Goal: Task Accomplishment & Management: Use online tool/utility

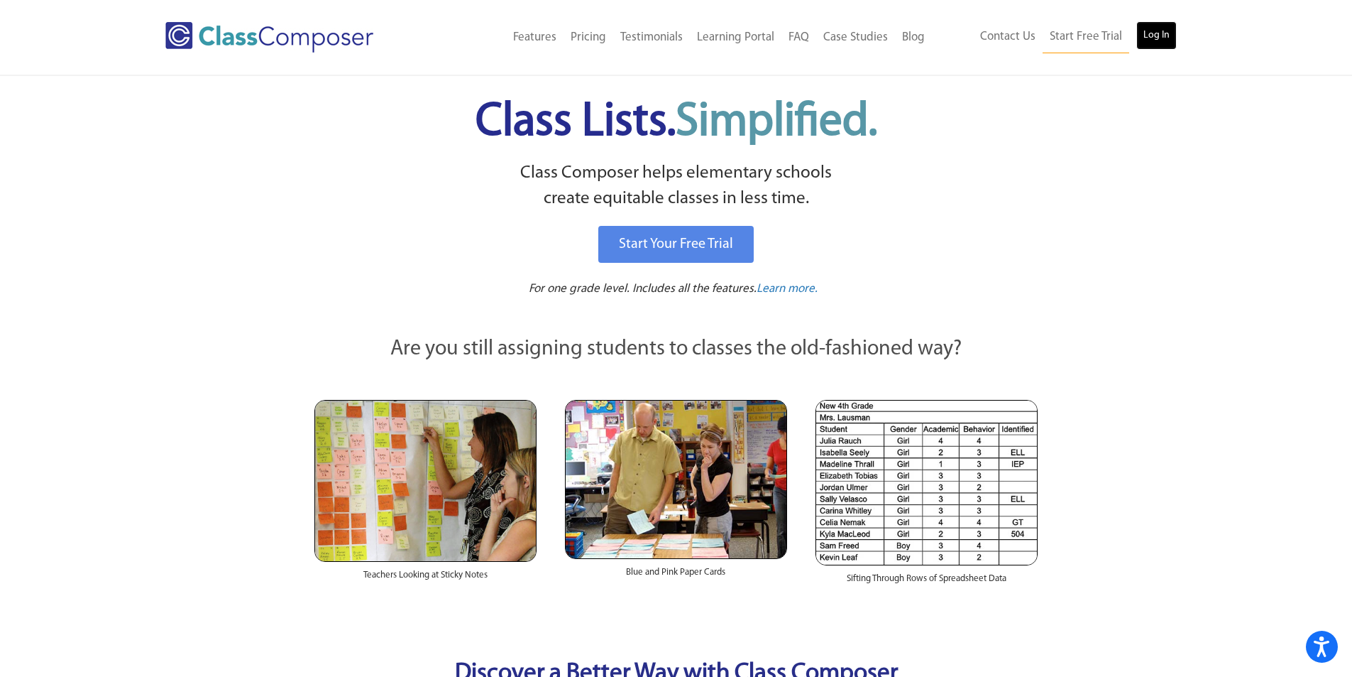
click at [1163, 31] on link "Log In" at bounding box center [1157, 35] width 40 height 28
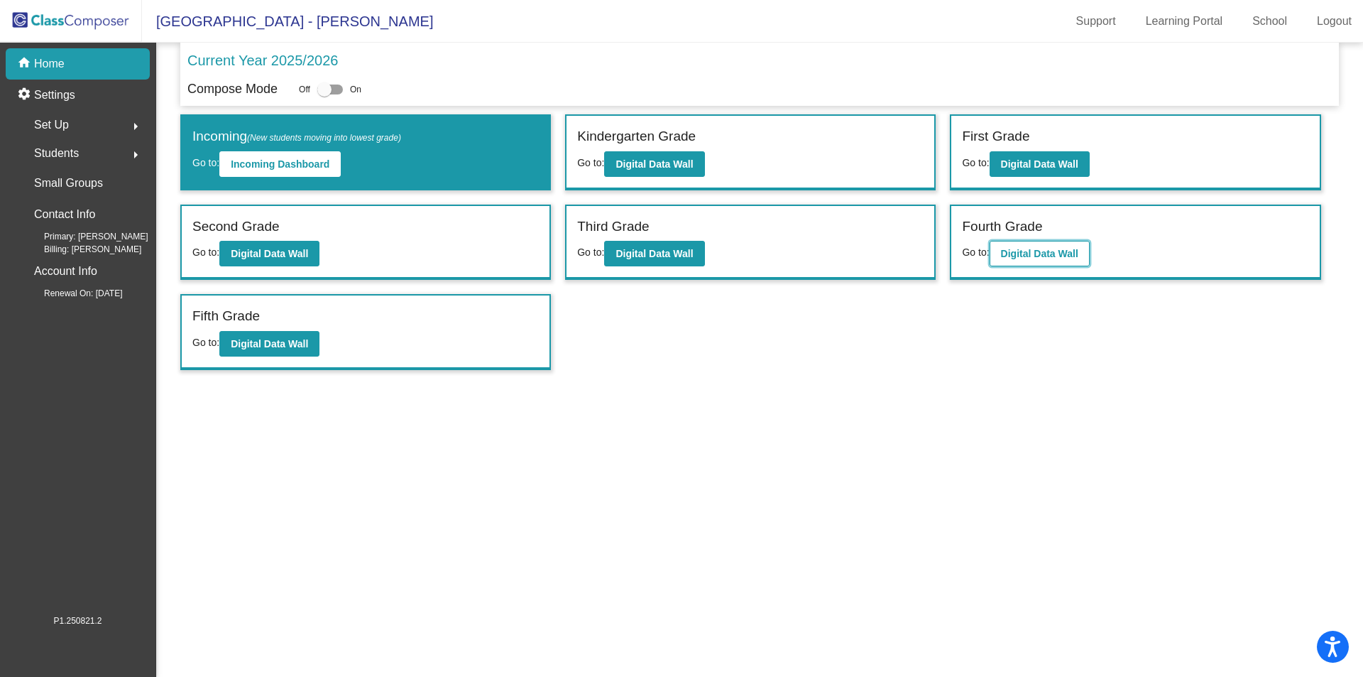
click at [1008, 256] on b "Digital Data Wall" at bounding box center [1039, 253] width 77 height 11
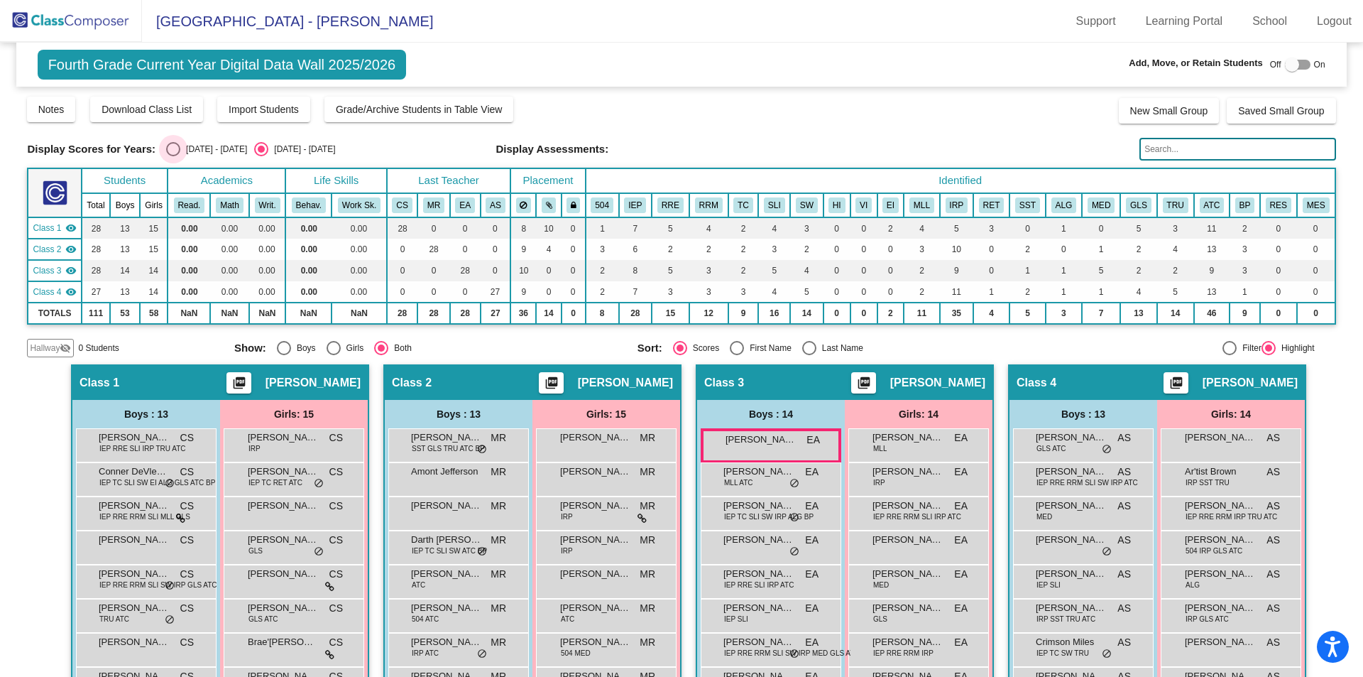
click at [177, 153] on div "Select an option" at bounding box center [173, 149] width 14 height 14
click at [173, 156] on input "2024 - 2025" at bounding box center [173, 156] width 1 height 1
radio input "true"
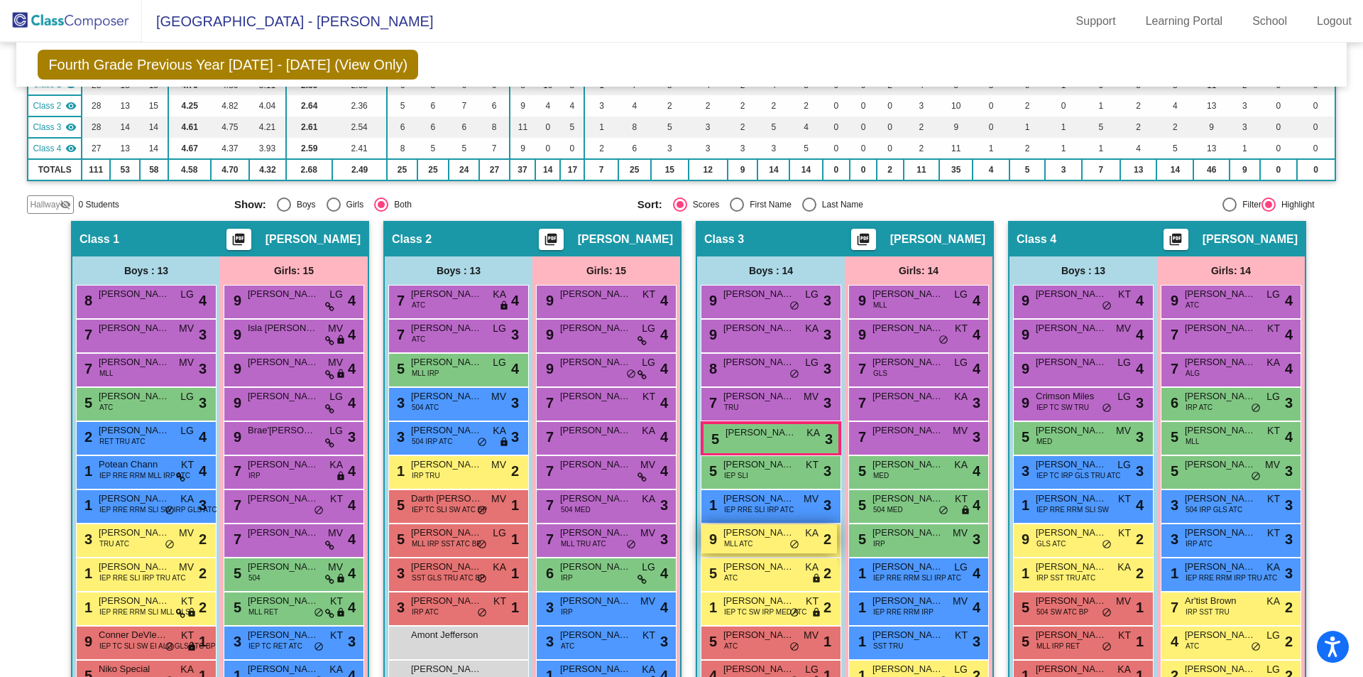
scroll to position [70, 0]
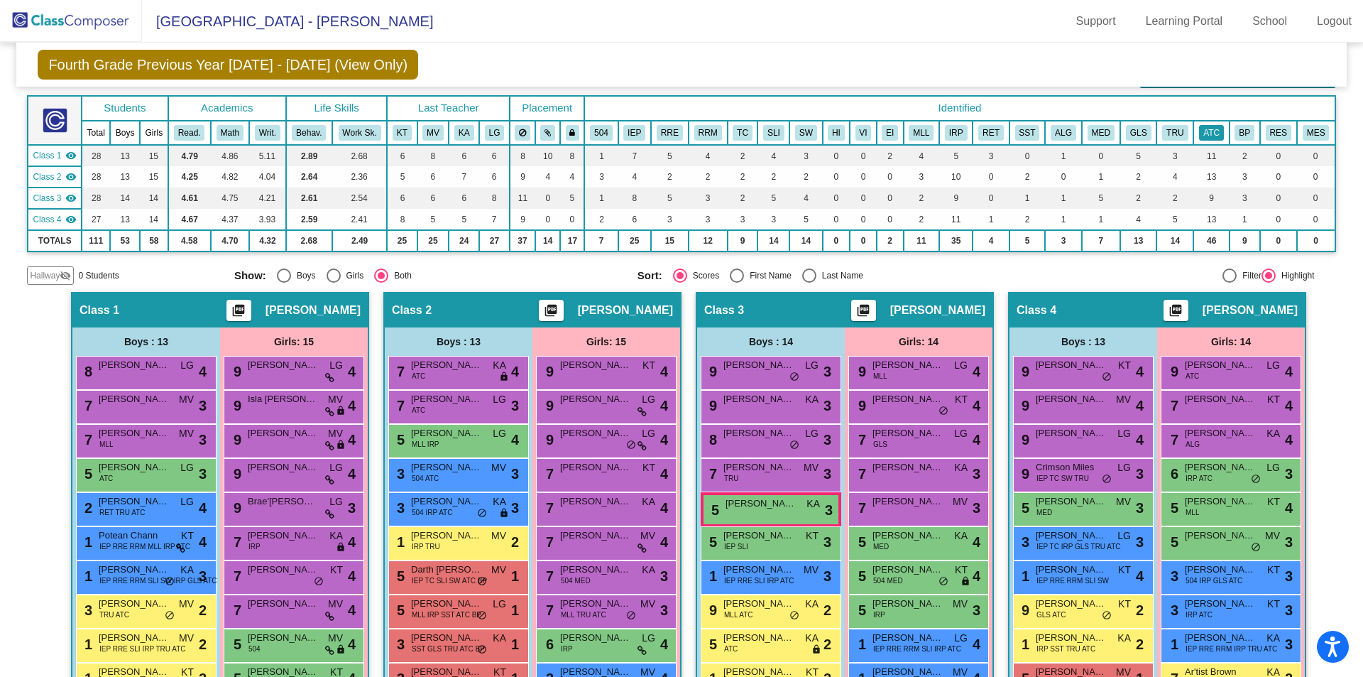
click at [1208, 139] on button "ATC" at bounding box center [1211, 133] width 25 height 16
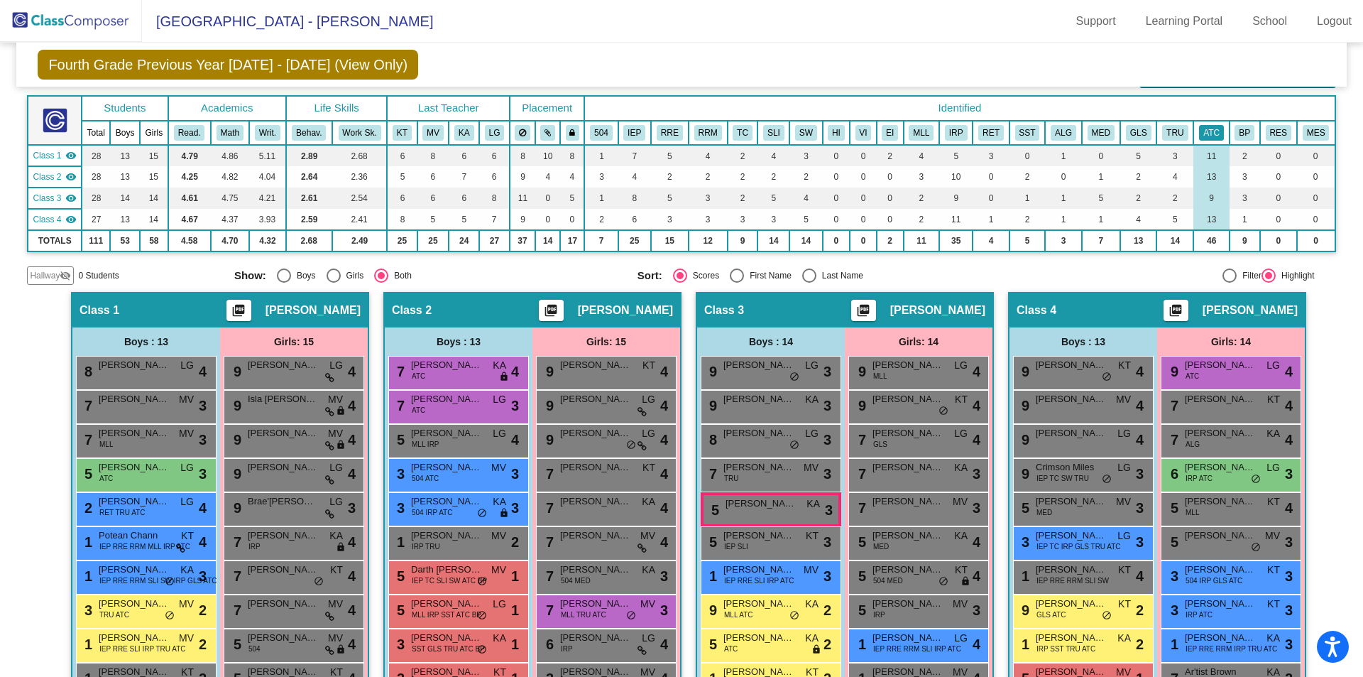
click at [1208, 139] on button "ATC" at bounding box center [1211, 133] width 25 height 16
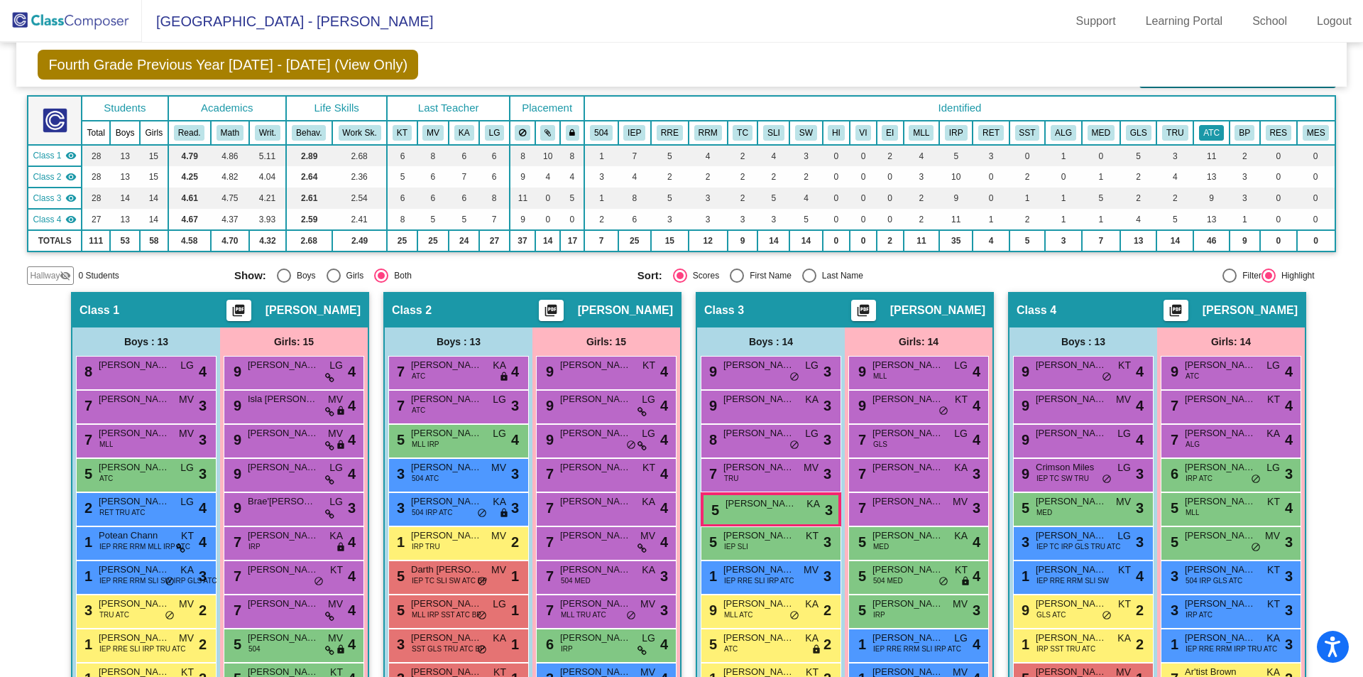
click at [1208, 139] on button "ATC" at bounding box center [1211, 133] width 25 height 16
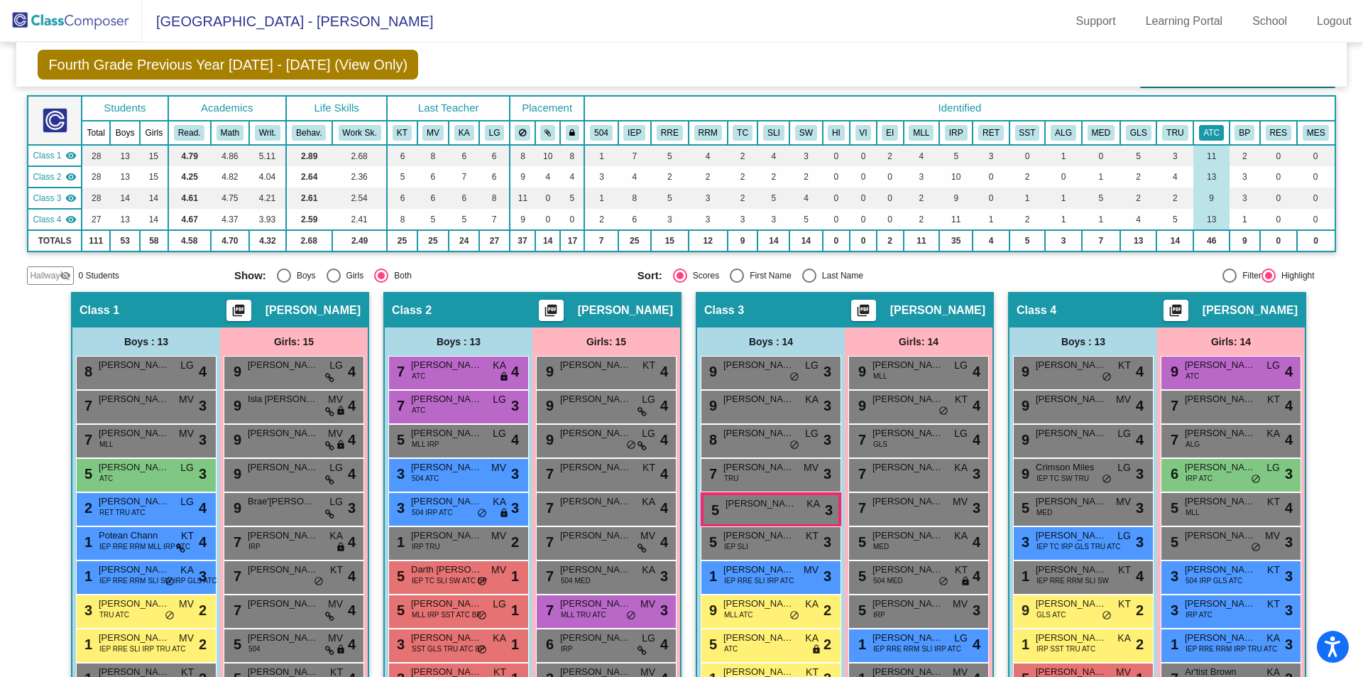
click at [1208, 139] on button "ATC" at bounding box center [1211, 133] width 25 height 16
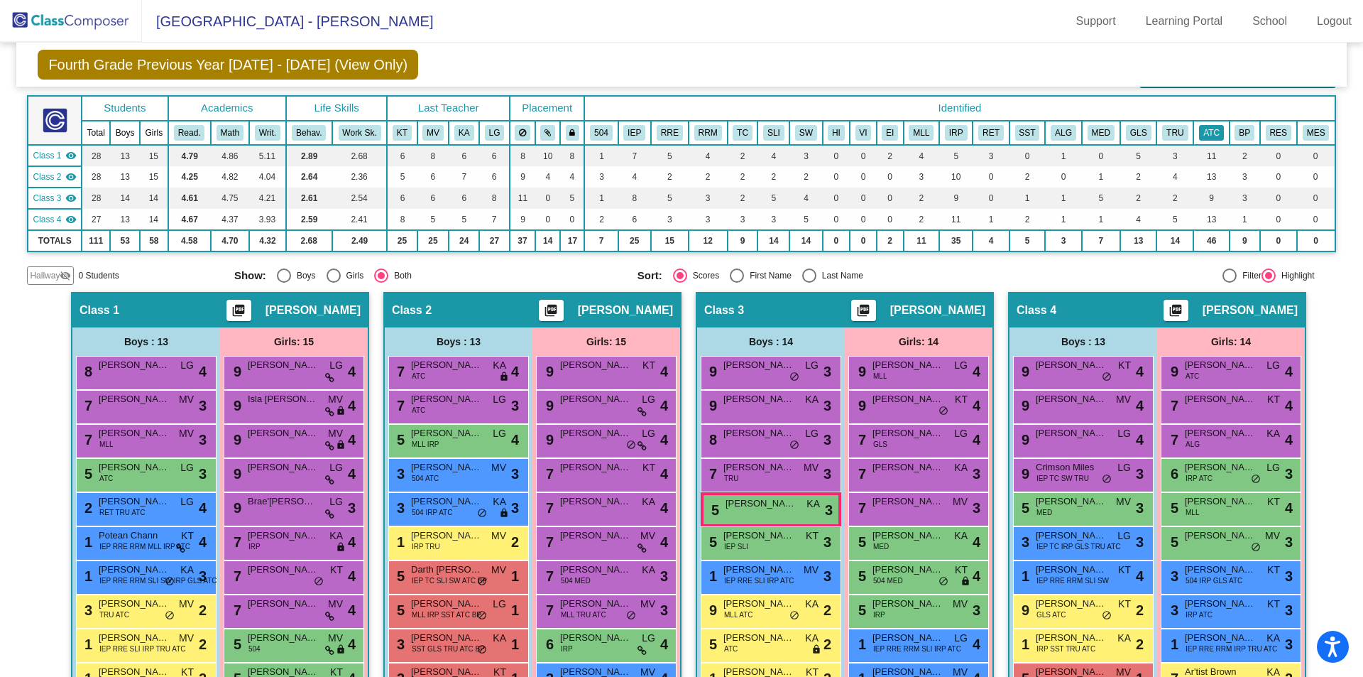
click at [1208, 139] on button "ATC" at bounding box center [1211, 133] width 25 height 16
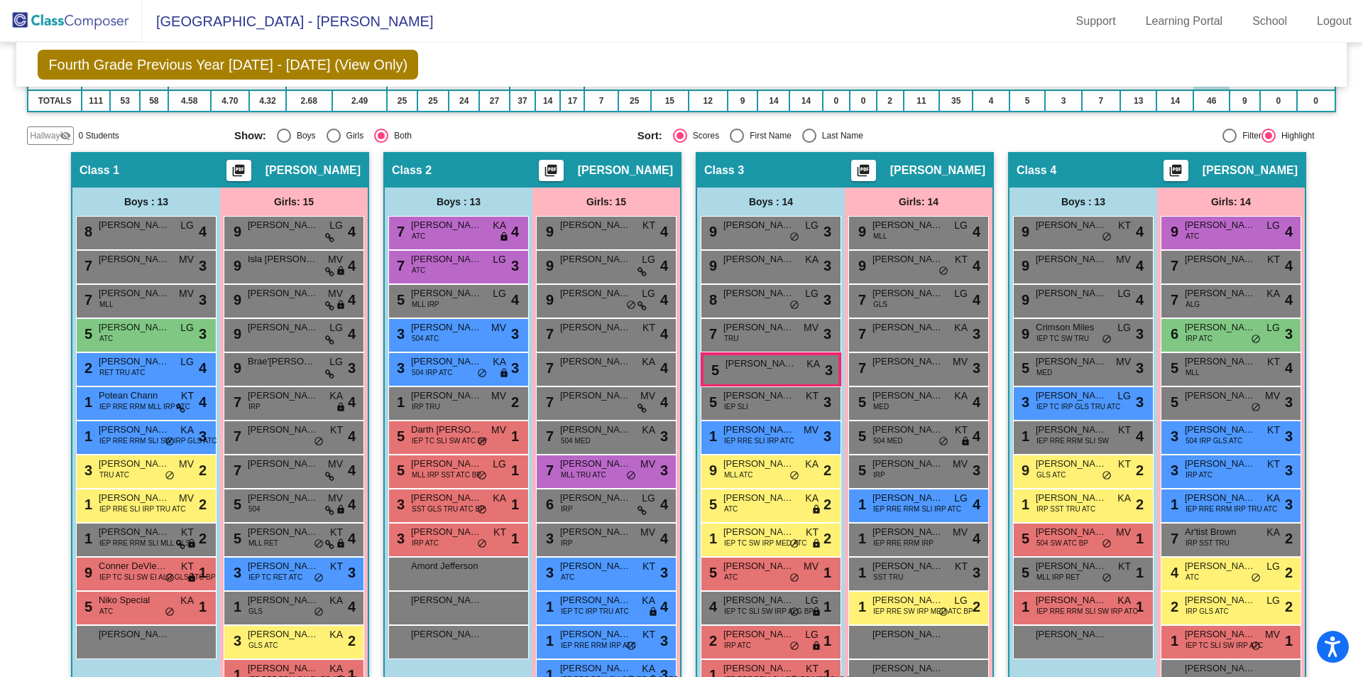
scroll to position [213, 0]
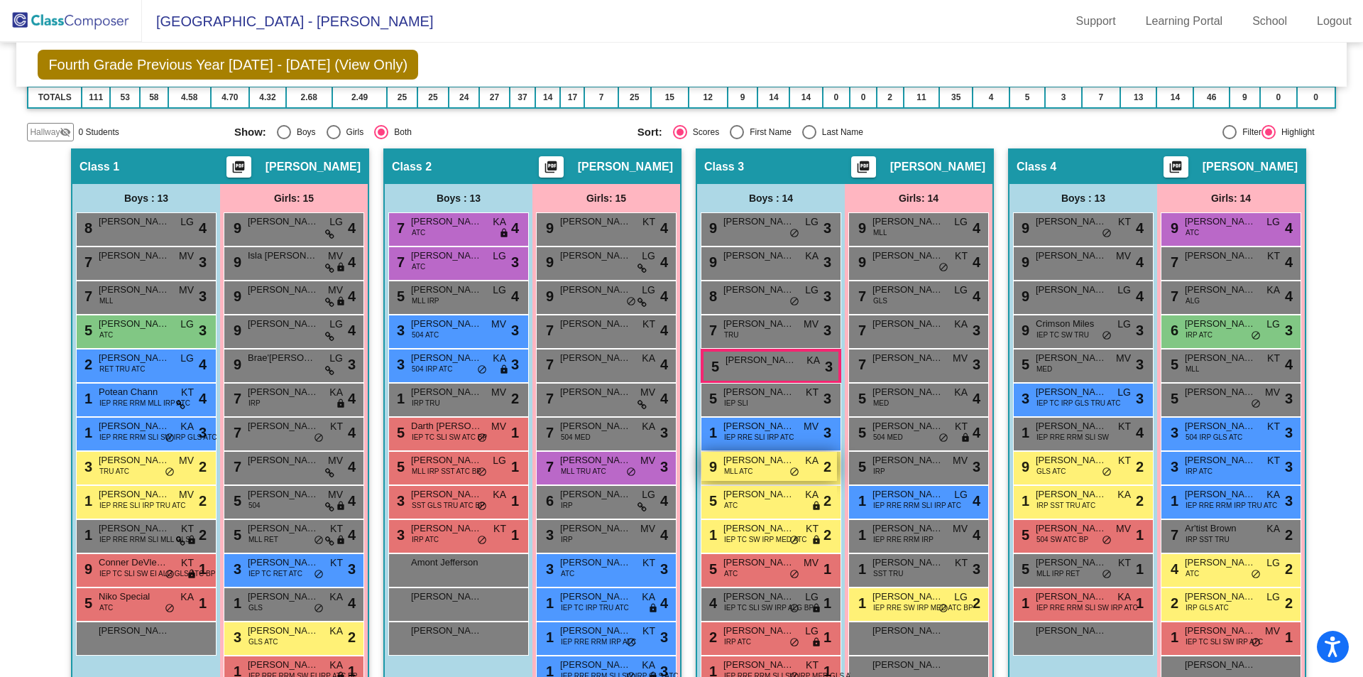
click at [784, 474] on div "9 Benjamin Israilov MLL ATC KA lock do_not_disturb_alt 2" at bounding box center [769, 466] width 136 height 29
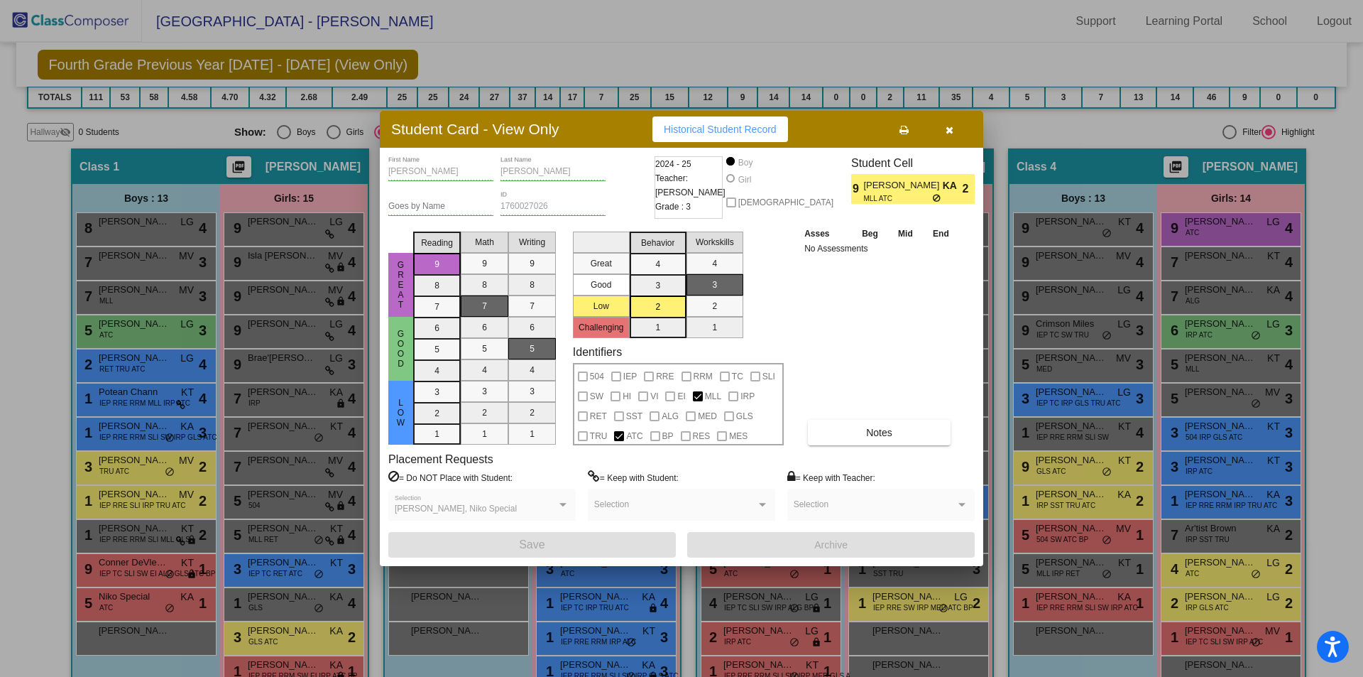
click at [952, 128] on icon "button" at bounding box center [950, 130] width 8 height 10
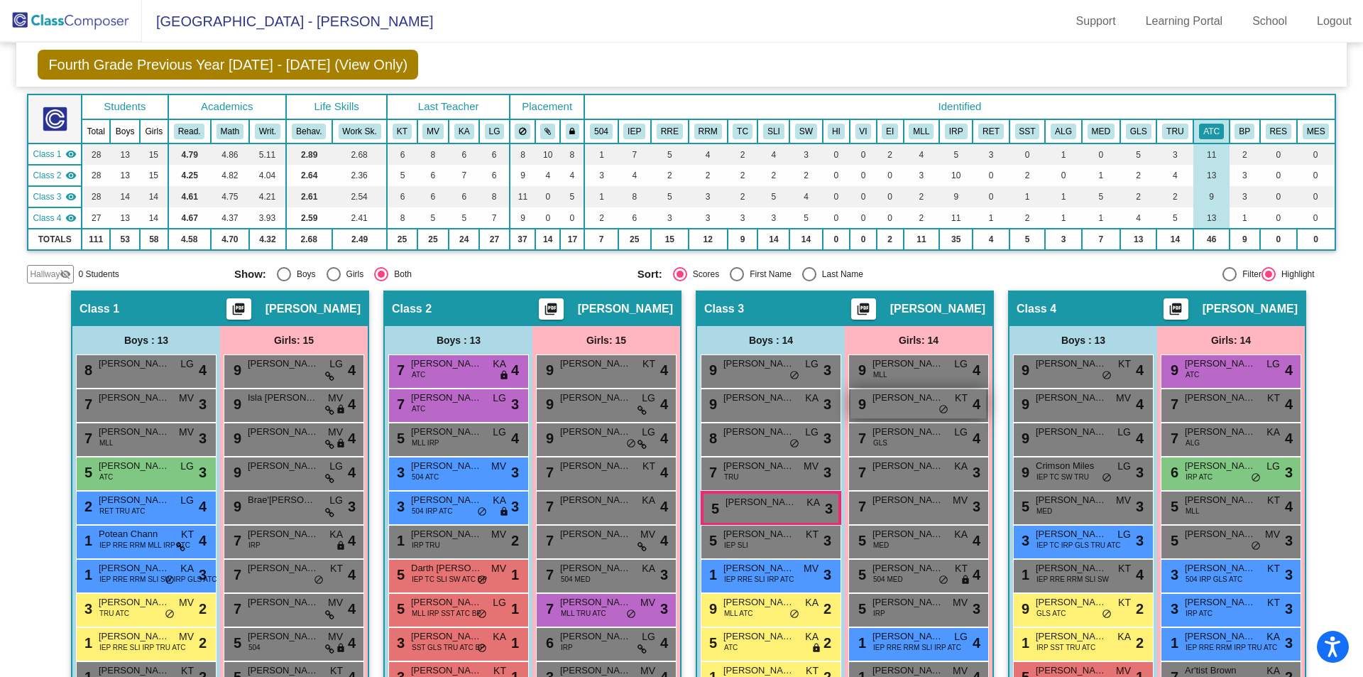
scroll to position [0, 0]
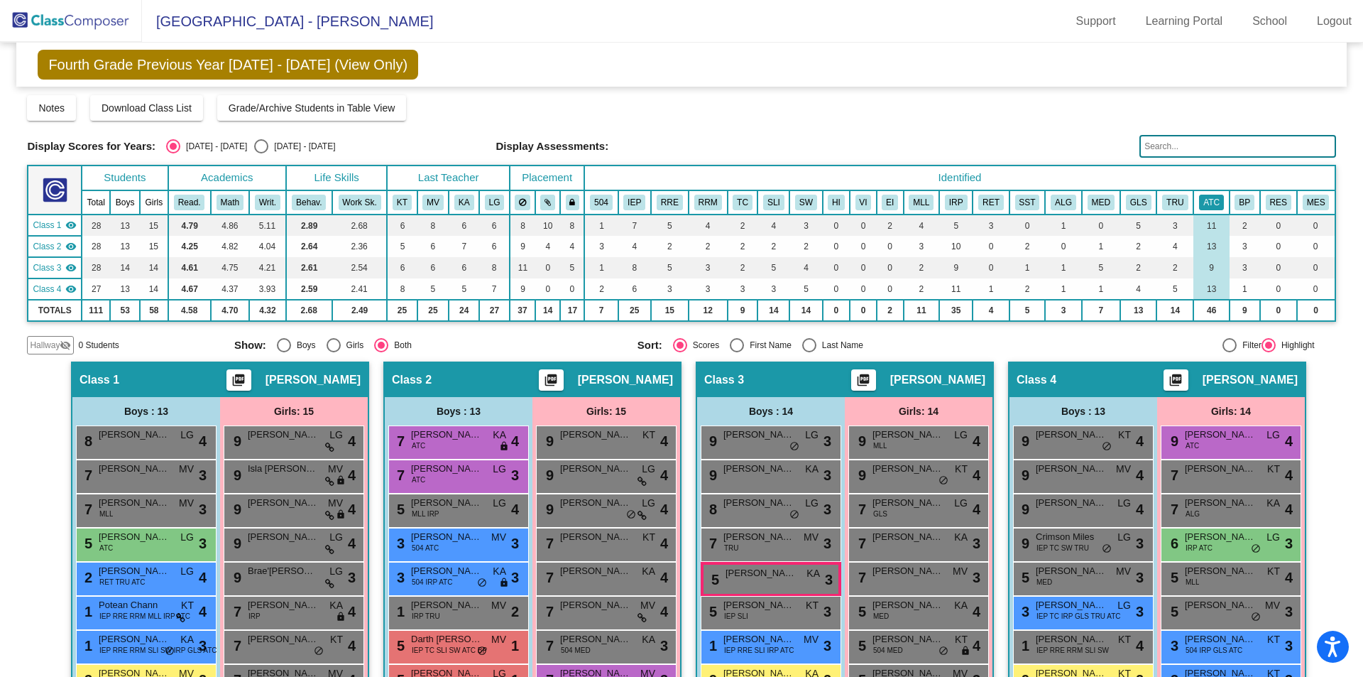
click at [1201, 209] on button "ATC" at bounding box center [1211, 203] width 25 height 16
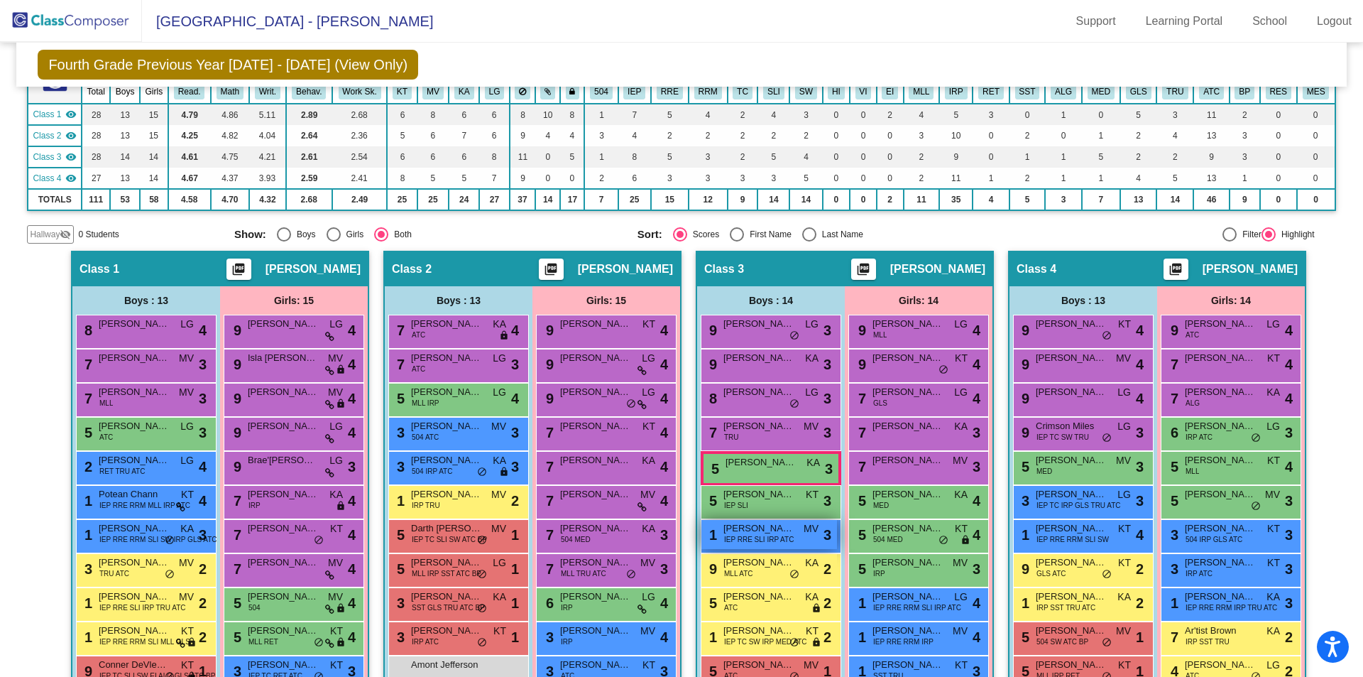
scroll to position [142, 0]
